Goal: Task Accomplishment & Management: Use online tool/utility

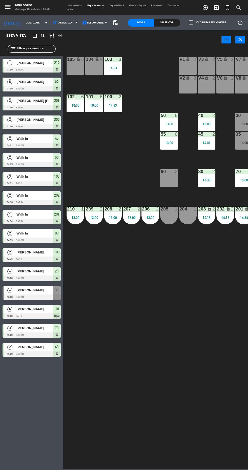
click at [113, 105] on div "14:43" at bounding box center [113, 106] width 18 height 4
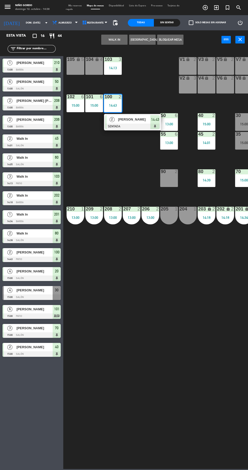
click at [138, 125] on div at bounding box center [132, 127] width 54 height 6
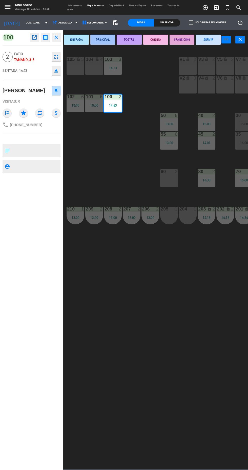
click at [208, 40] on button "SERVIR" at bounding box center [208, 40] width 25 height 10
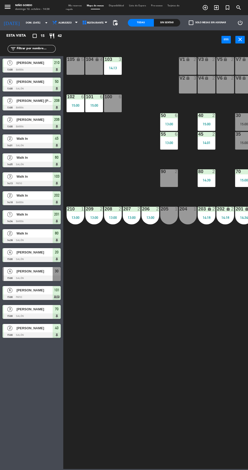
click at [75, 6] on span "Mis reservas" at bounding box center [75, 6] width 18 height 2
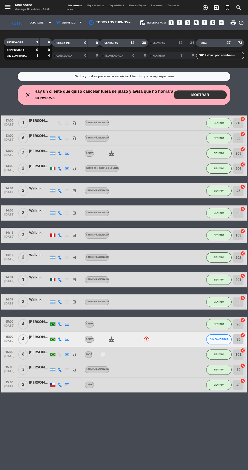
click at [207, 96] on button "MOSTRAR" at bounding box center [199, 95] width 53 height 9
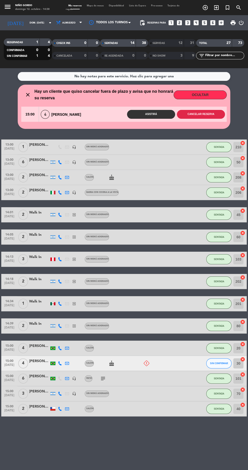
click at [206, 114] on button "Cancelar reserva" at bounding box center [201, 114] width 48 height 9
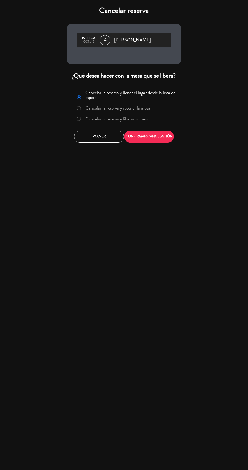
click at [132, 119] on label "Cancelar la reserva y liberar la mesa" at bounding box center [116, 119] width 63 height 5
click at [157, 136] on button "CONFIRMAR CANCELACIÓN" at bounding box center [149, 137] width 50 height 12
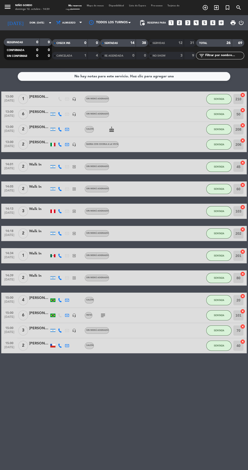
click at [100, 6] on span "Mapa de mesas" at bounding box center [95, 6] width 22 height 2
